Goal: Obtain resource: Obtain resource

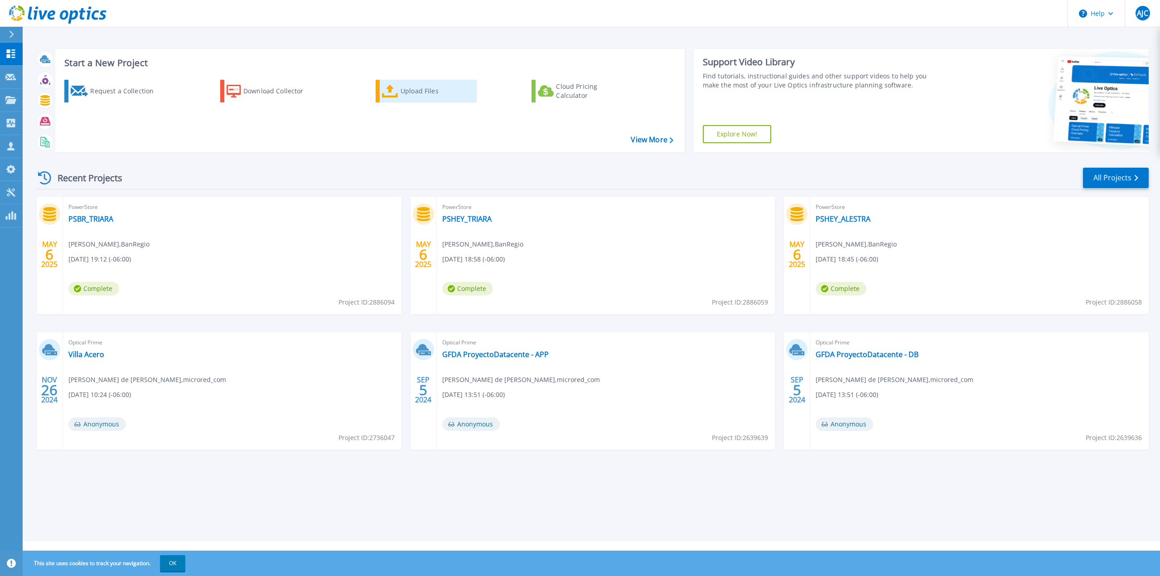
click at [433, 96] on div "Upload Files" at bounding box center [436, 91] width 72 height 18
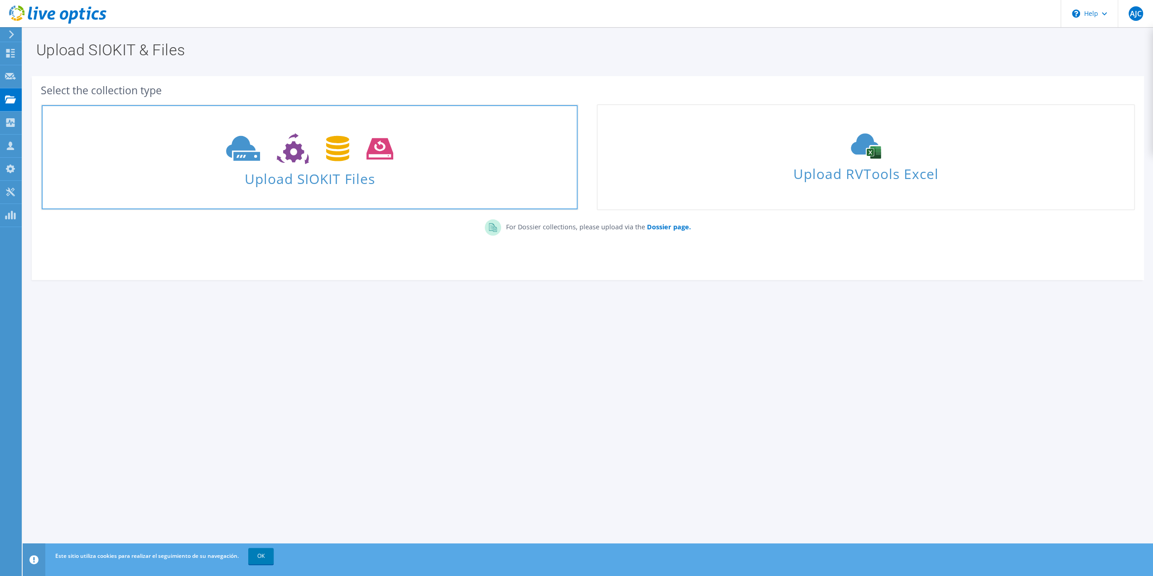
click at [333, 182] on span "Upload SIOKIT Files" at bounding box center [310, 175] width 536 height 19
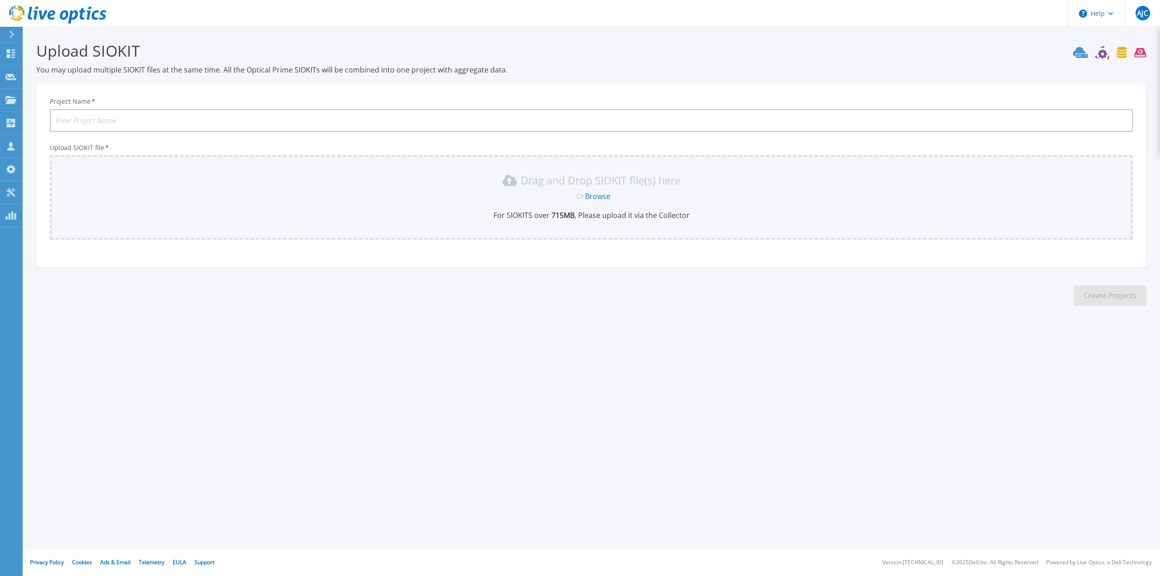
click at [598, 196] on link "Browse" at bounding box center [597, 196] width 25 height 10
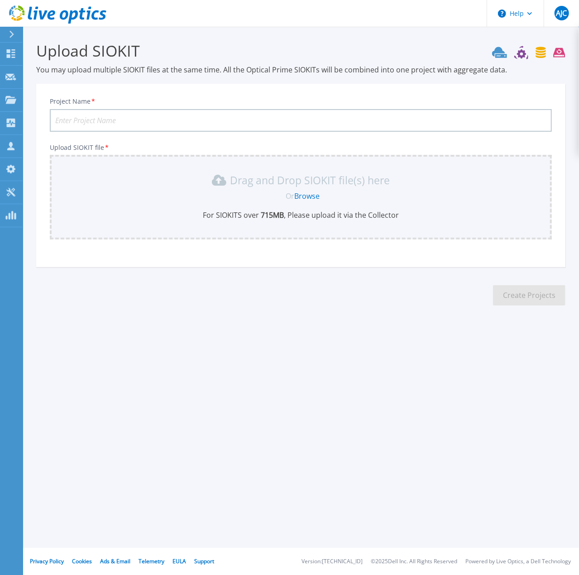
click at [122, 121] on input "Project Name *" at bounding box center [301, 120] width 502 height 23
type input "Kenworth"
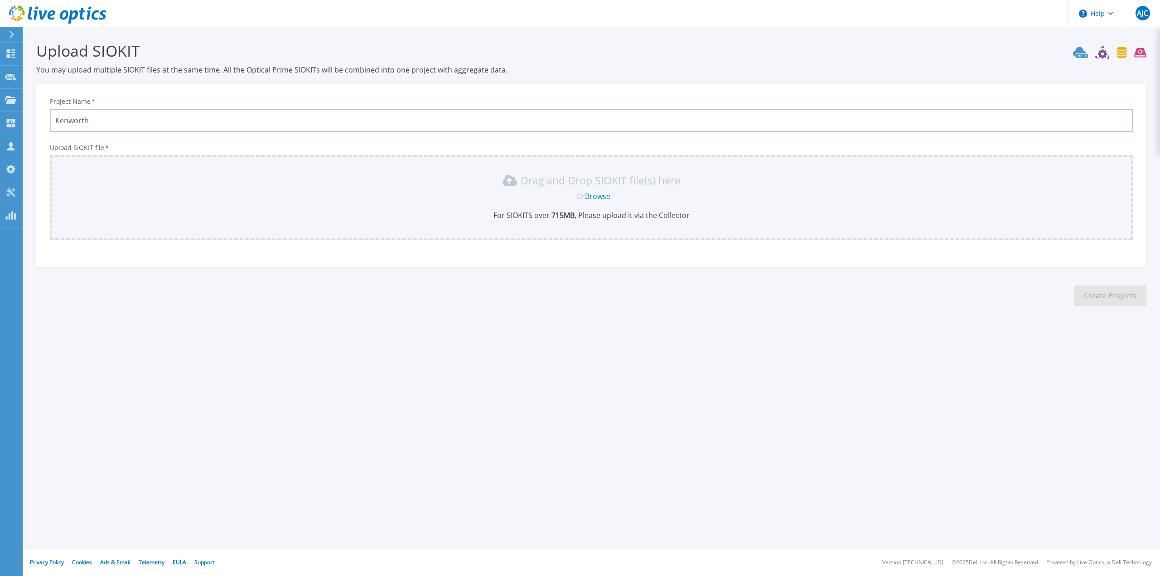
click at [602, 196] on link "Browse" at bounding box center [597, 196] width 25 height 10
click at [596, 196] on link "Browse" at bounding box center [597, 196] width 25 height 10
